Goal: Navigation & Orientation: Find specific page/section

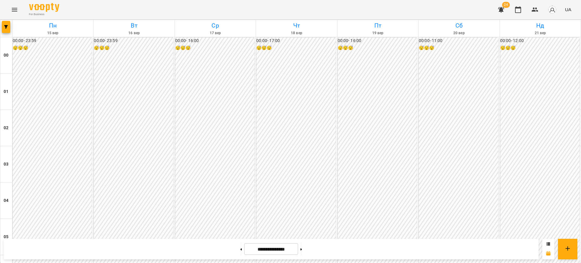
scroll to position [580, 0]
click at [16, 6] on icon "Menu" at bounding box center [14, 9] width 7 height 7
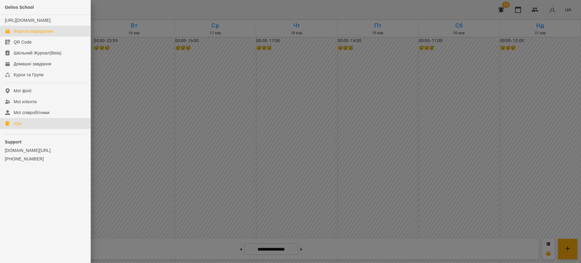
click at [33, 126] on link "Ігри" at bounding box center [45, 123] width 90 height 11
